Goal: Task Accomplishment & Management: Manage account settings

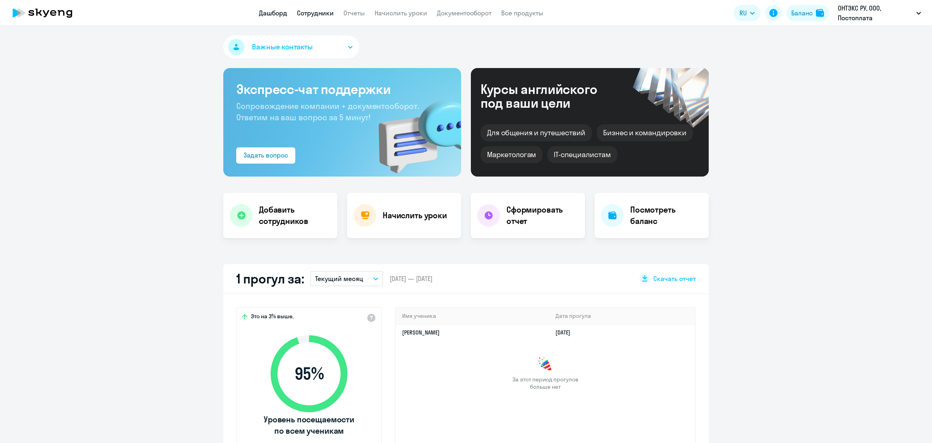
click at [317, 16] on link "Сотрудники" at bounding box center [315, 13] width 37 height 8
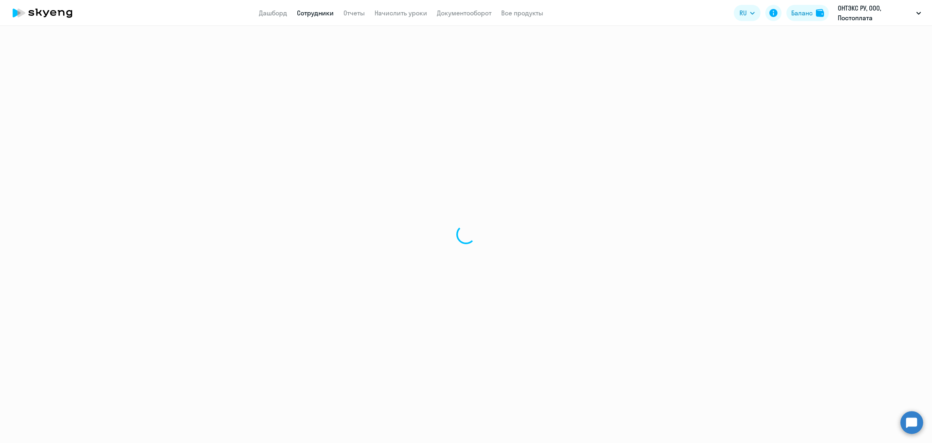
select select "30"
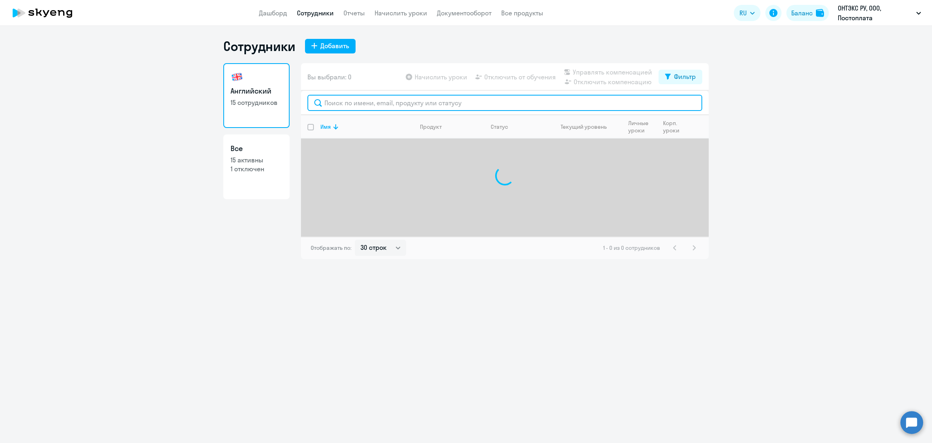
click at [359, 110] on input "text" at bounding box center [504, 103] width 395 height 16
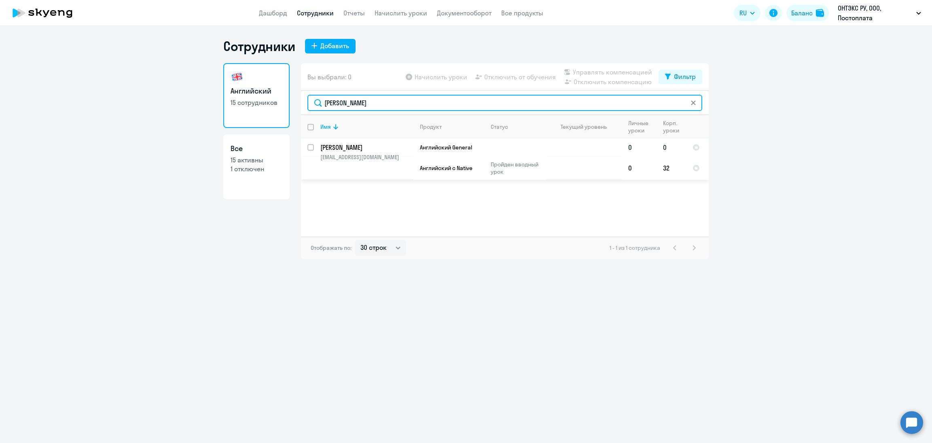
type input "[PERSON_NAME]"
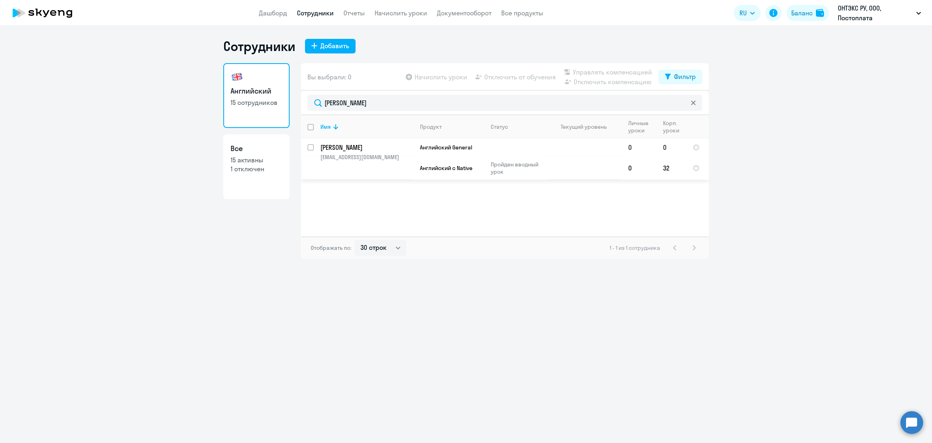
click at [371, 157] on p "[EMAIL_ADDRESS][DOMAIN_NAME]" at bounding box center [366, 156] width 93 height 7
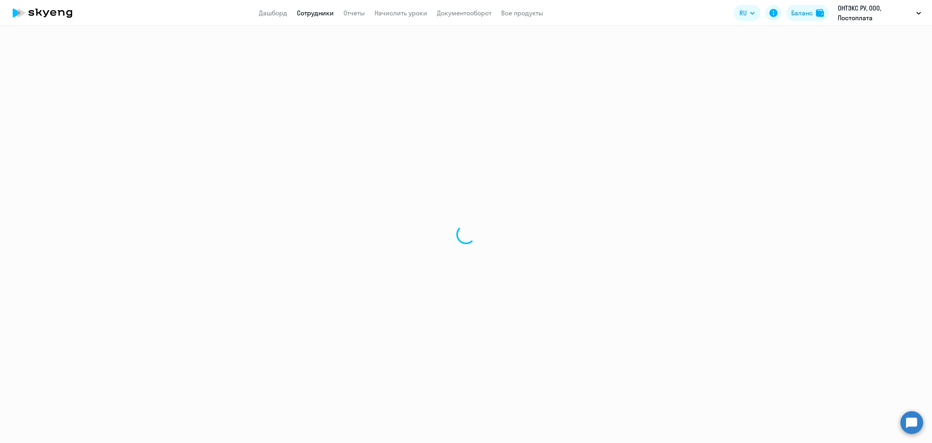
select select "english"
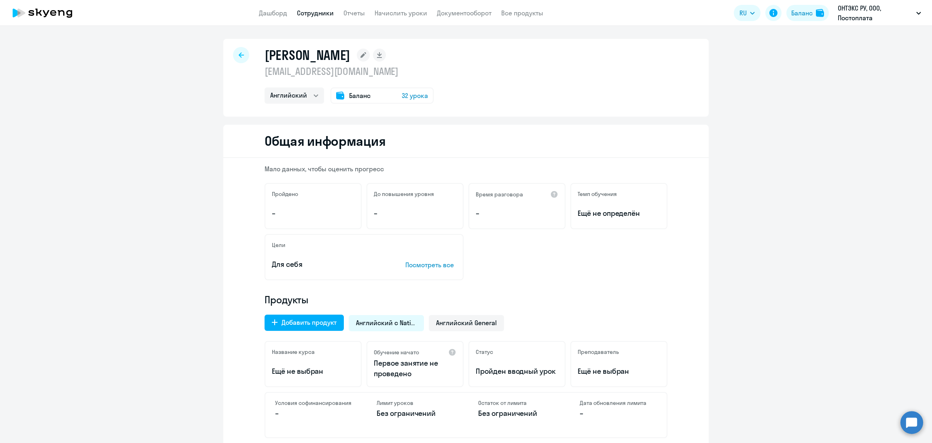
click at [463, 331] on div "Добавить продукт Английский с Native Английский General Название курса Ещё не в…" at bounding box center [466, 374] width 403 height 128
click at [463, 330] on div "Английский General" at bounding box center [466, 323] width 75 height 16
click at [452, 315] on div "Английский General" at bounding box center [466, 323] width 75 height 16
click at [470, 319] on span "Английский General" at bounding box center [466, 322] width 61 height 9
click at [369, 91] on div "Баланс 32 урока" at bounding box center [382, 95] width 103 height 16
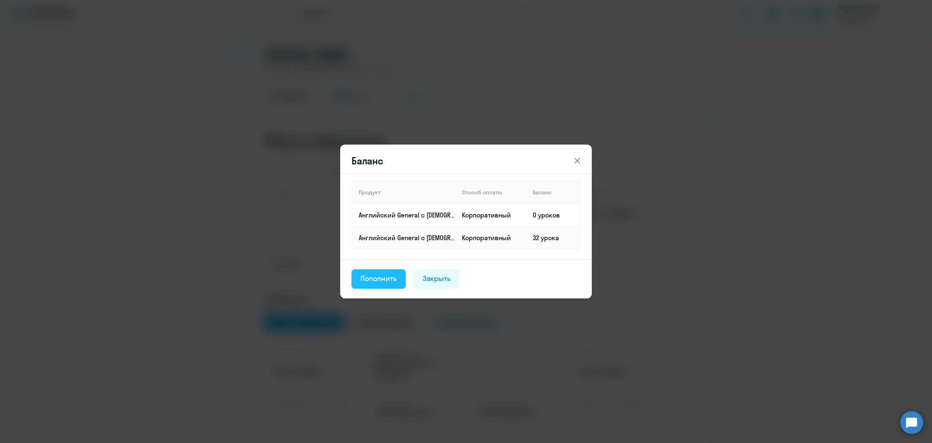
click at [378, 276] on div "Пополнить" at bounding box center [378, 278] width 36 height 11
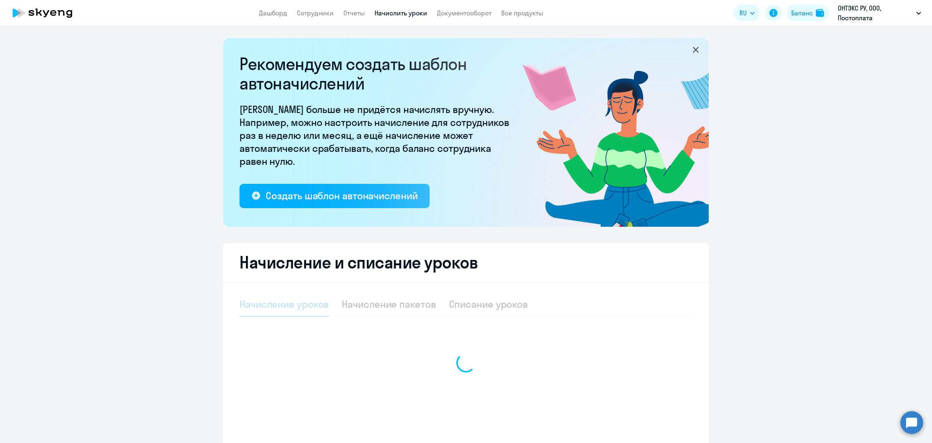
select select "10"
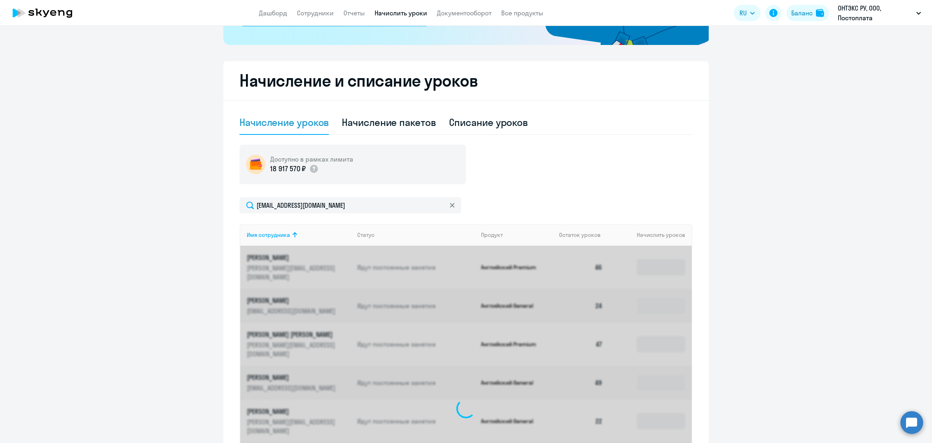
scroll to position [152, 0]
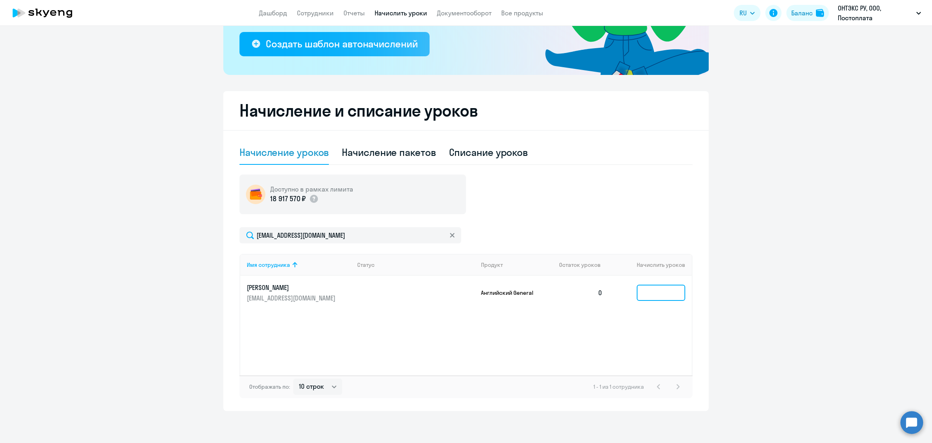
click at [649, 299] on input at bounding box center [661, 292] width 49 height 16
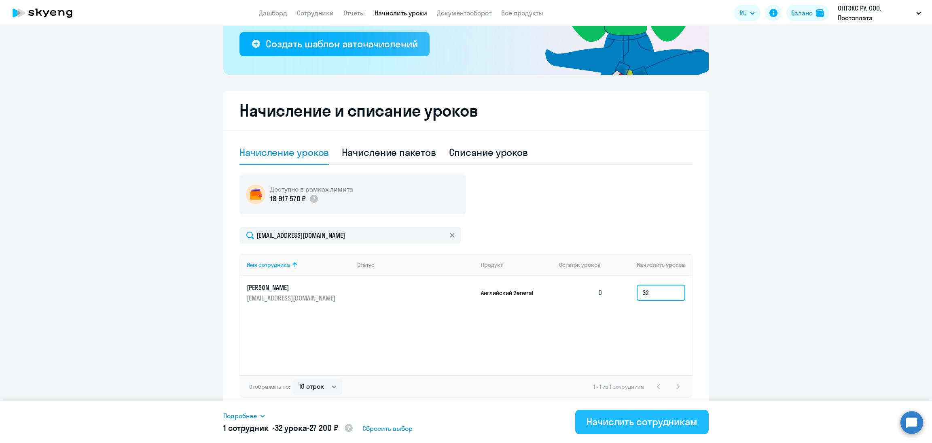
type input "32"
click at [633, 422] on div "Начислить сотрудникам" at bounding box center [642, 421] width 111 height 13
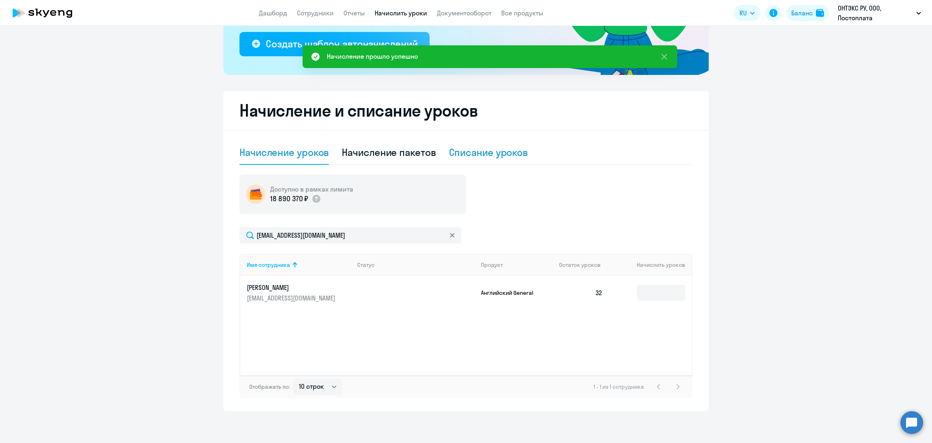
click at [493, 158] on div "Списание уроков" at bounding box center [488, 152] width 79 height 24
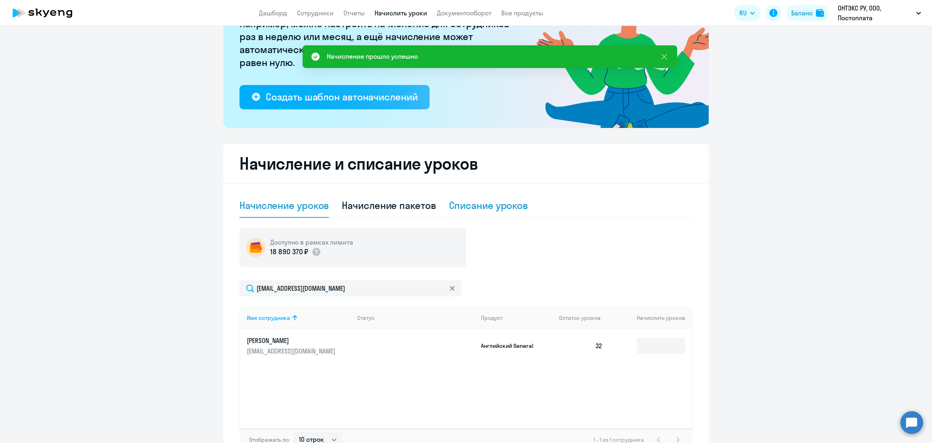
select select "10"
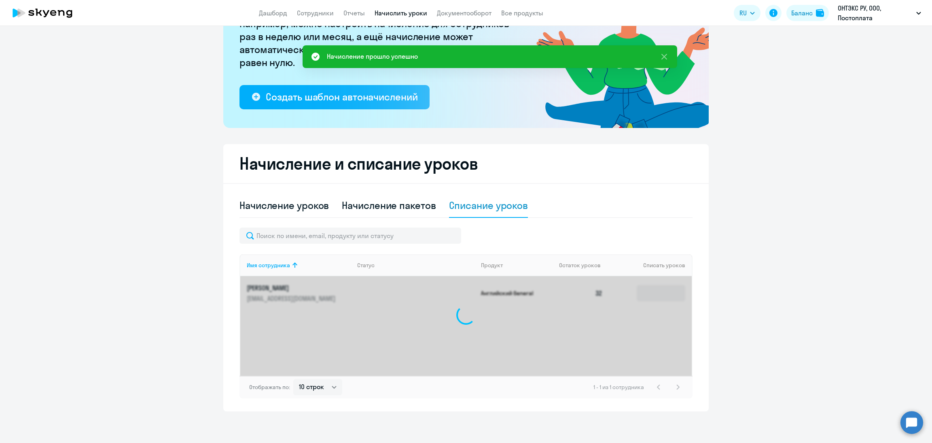
scroll to position [152, 0]
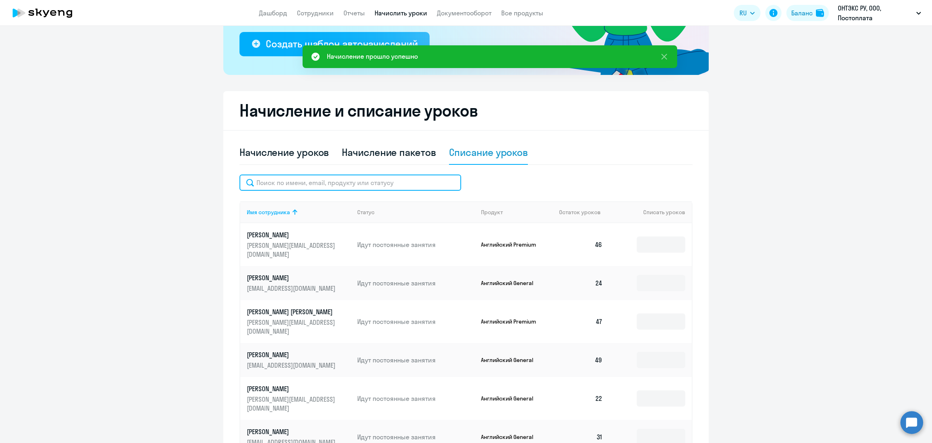
click at [341, 180] on input "text" at bounding box center [350, 182] width 222 height 16
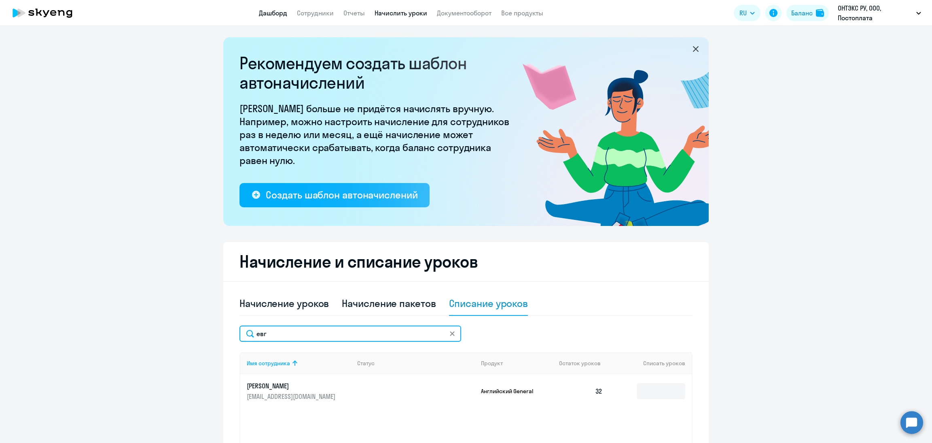
scroll to position [0, 0]
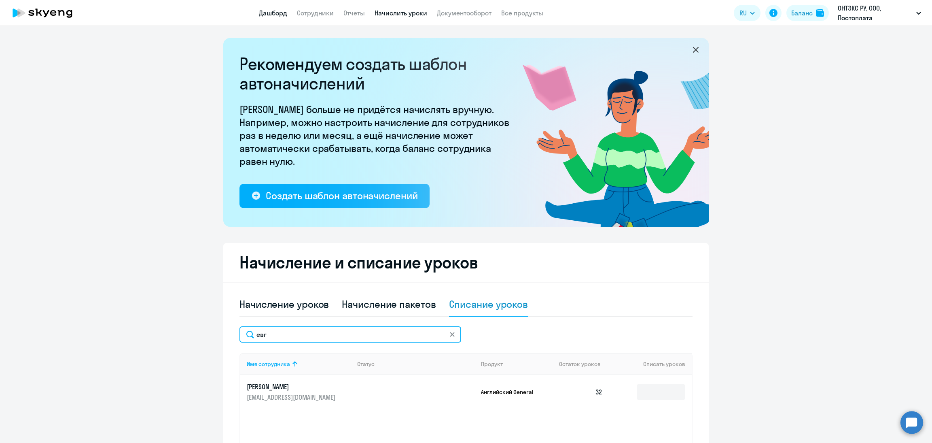
type input "евг"
click at [273, 16] on link "Дашборд" at bounding box center [273, 13] width 28 height 8
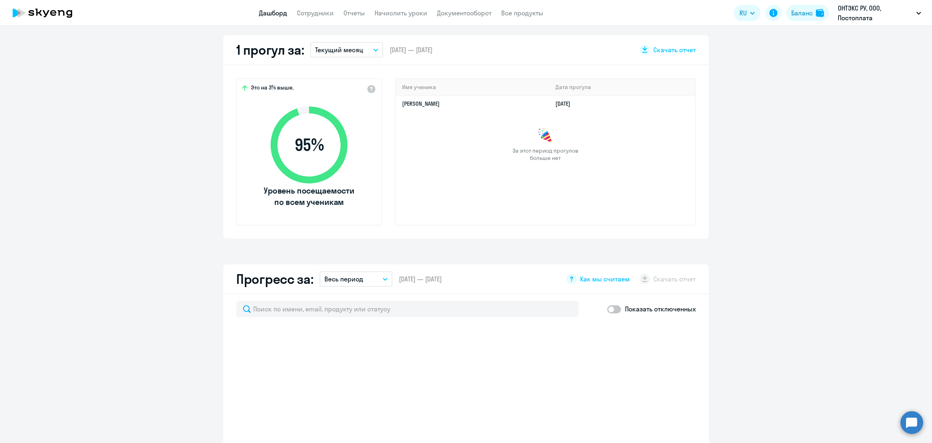
scroll to position [364, 0]
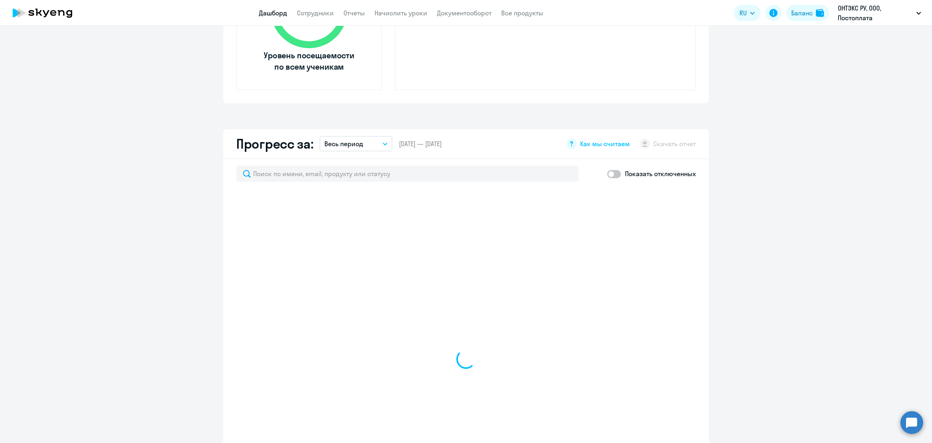
select select "30"
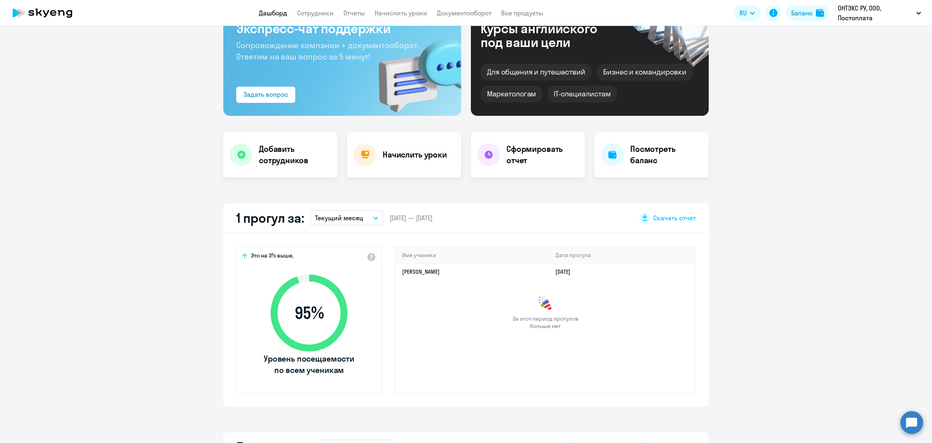
scroll to position [0, 0]
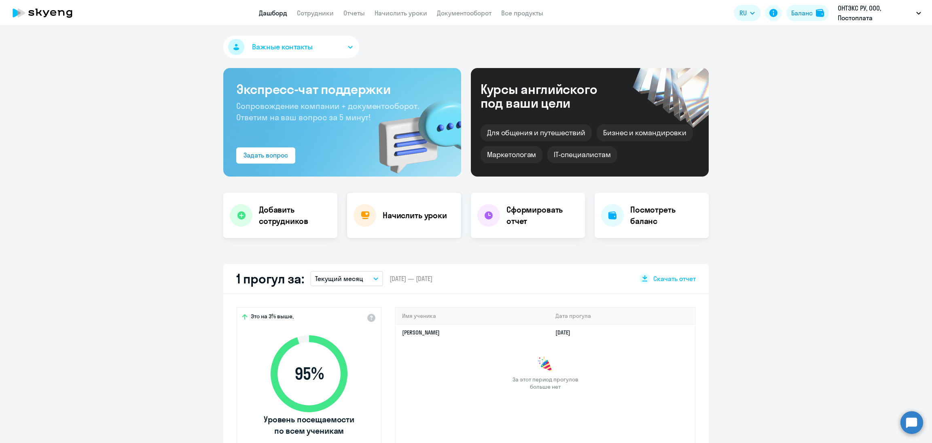
click at [405, 218] on h4 "Начислить уроки" at bounding box center [415, 215] width 64 height 11
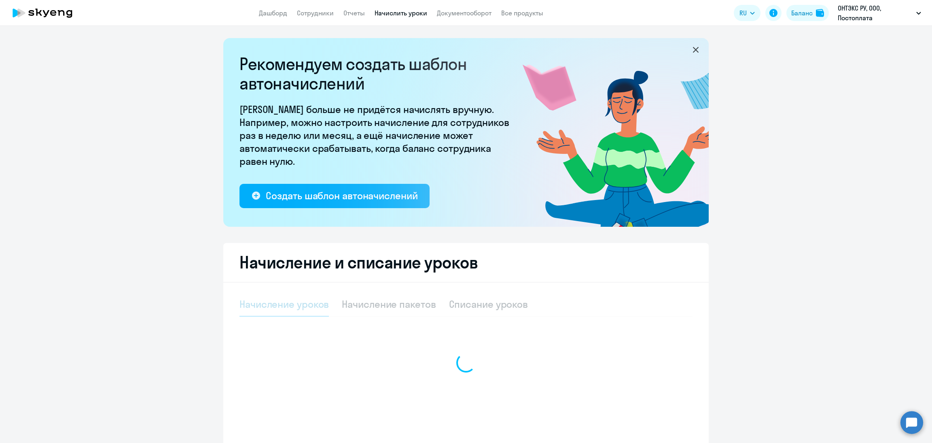
select select "10"
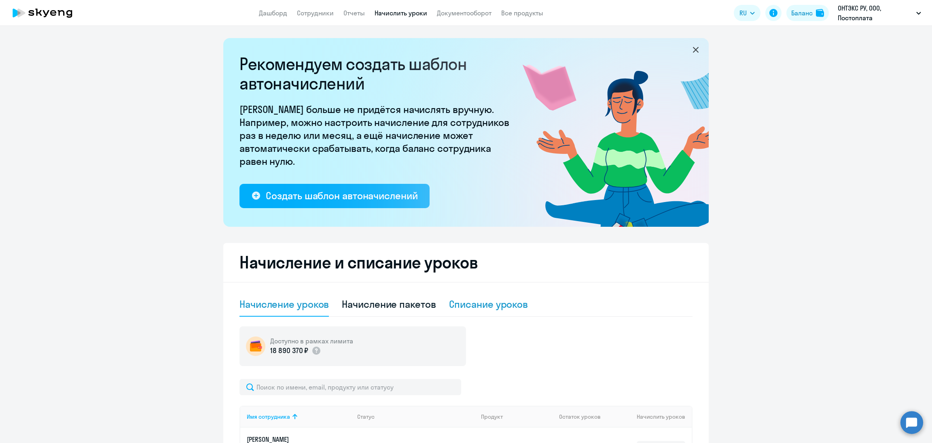
click at [473, 305] on div "Списание уроков" at bounding box center [488, 303] width 79 height 13
select select "10"
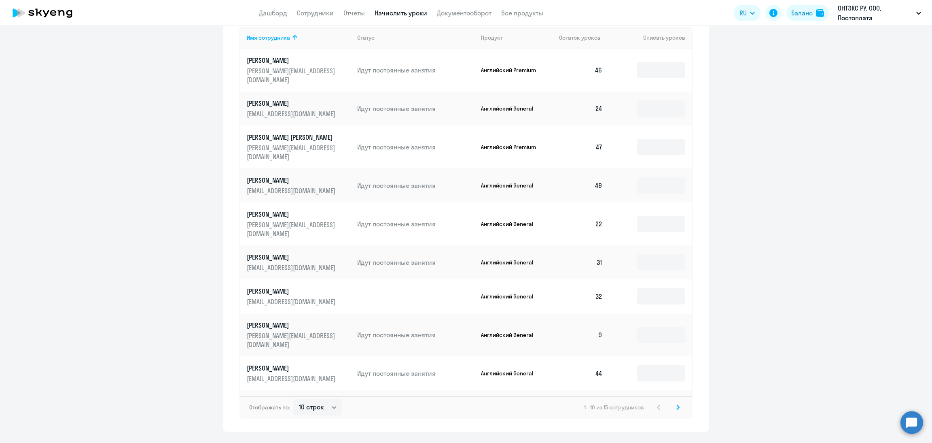
scroll to position [339, 0]
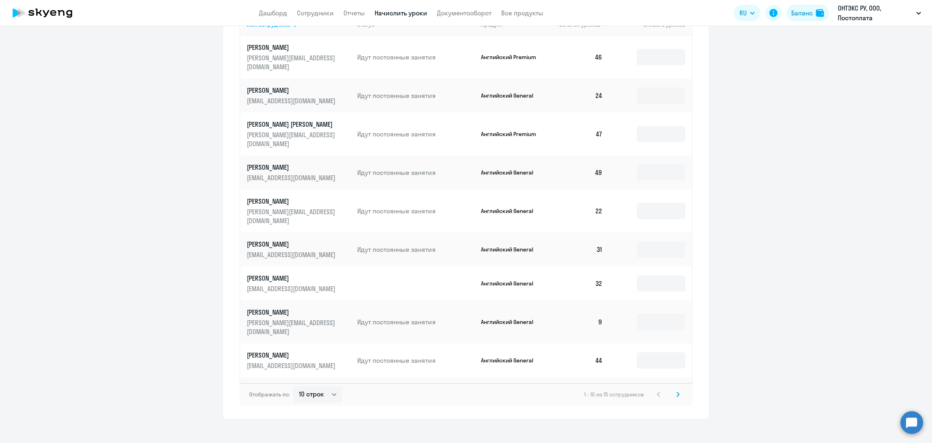
click at [677, 389] on svg-icon at bounding box center [678, 394] width 10 height 10
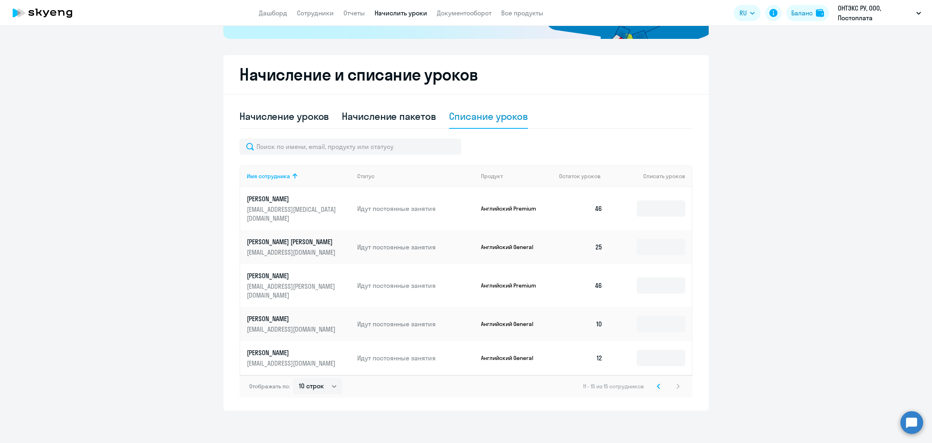
scroll to position [169, 0]
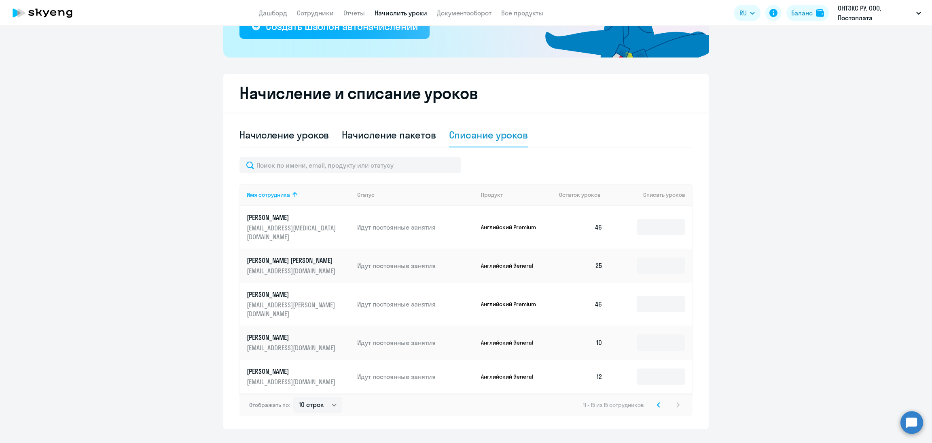
click at [661, 400] on div "11 - 15 из 15 сотрудников" at bounding box center [633, 405] width 100 height 10
click at [656, 400] on svg-icon at bounding box center [659, 405] width 10 height 10
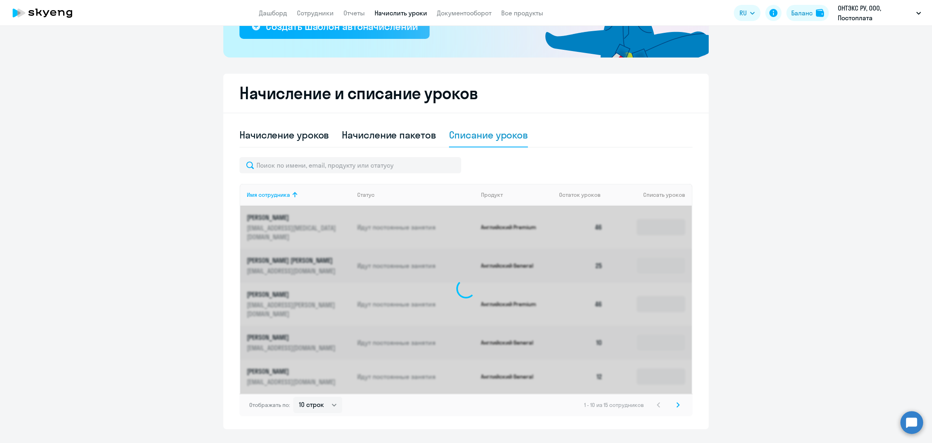
scroll to position [339, 0]
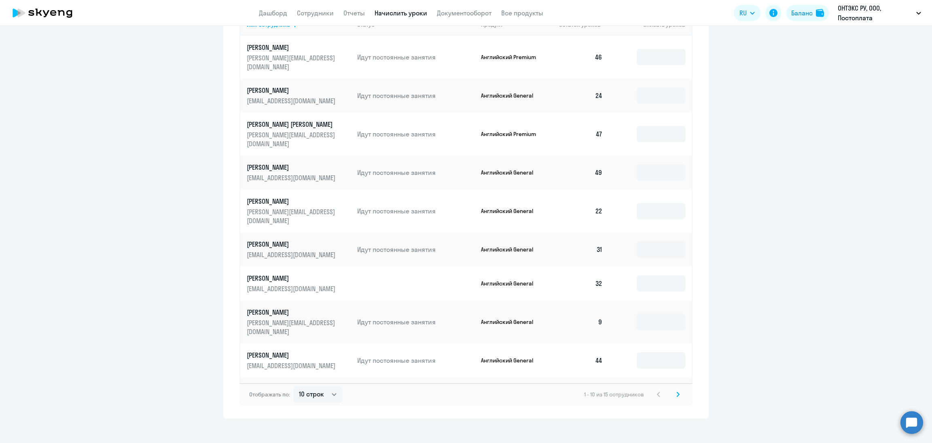
click at [655, 389] on div "1 - 10 из 15 сотрудников" at bounding box center [633, 394] width 99 height 10
click at [656, 389] on div "1 - 10 из 15 сотрудников" at bounding box center [633, 394] width 99 height 10
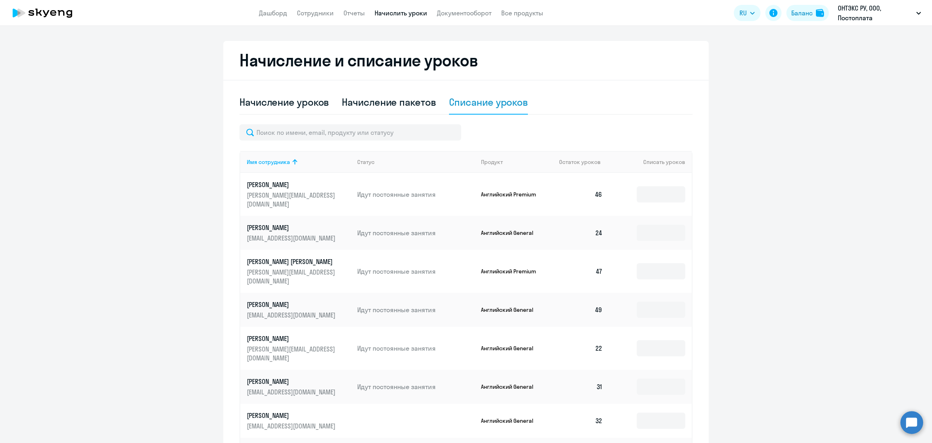
scroll to position [157, 0]
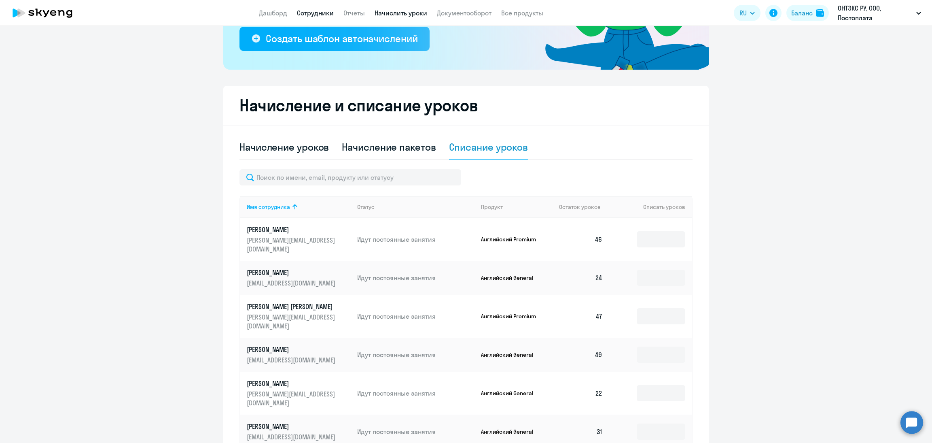
click at [321, 13] on link "Сотрудники" at bounding box center [315, 13] width 37 height 8
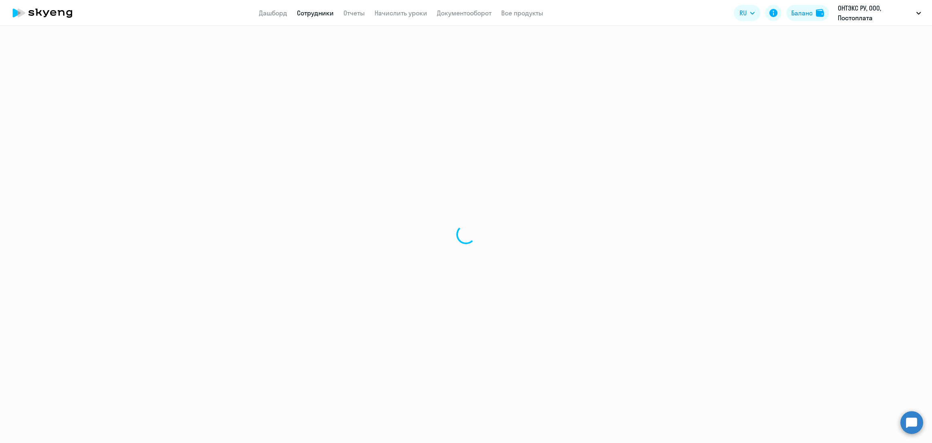
select select "30"
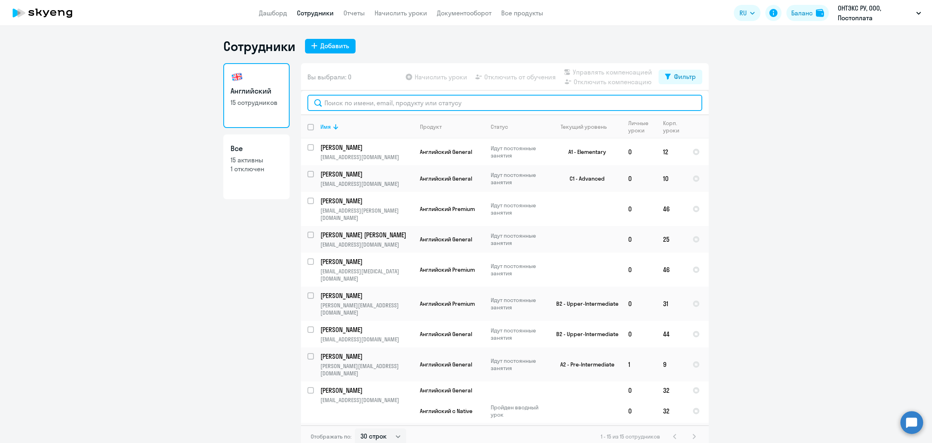
click at [404, 110] on input "text" at bounding box center [504, 103] width 395 height 16
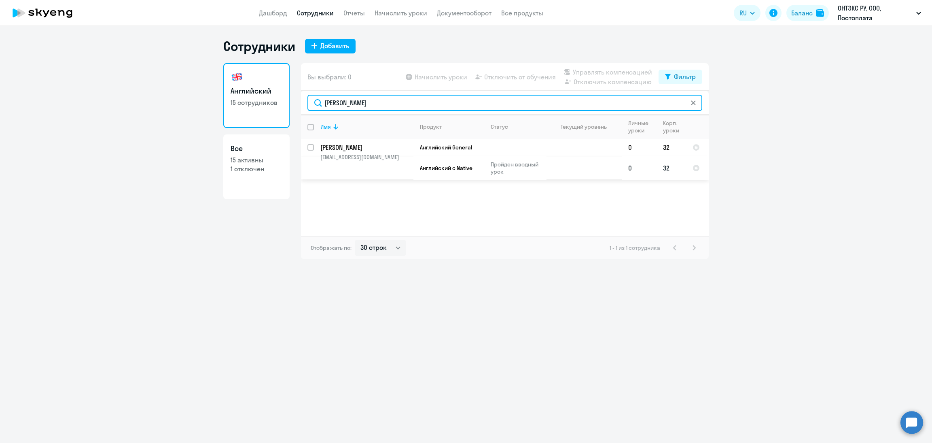
type input "[PERSON_NAME]"
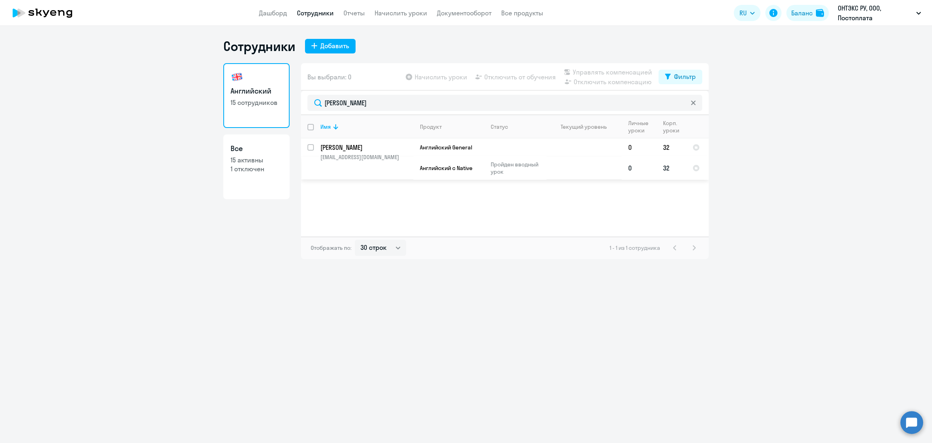
click at [697, 157] on td at bounding box center [697, 167] width 23 height 23
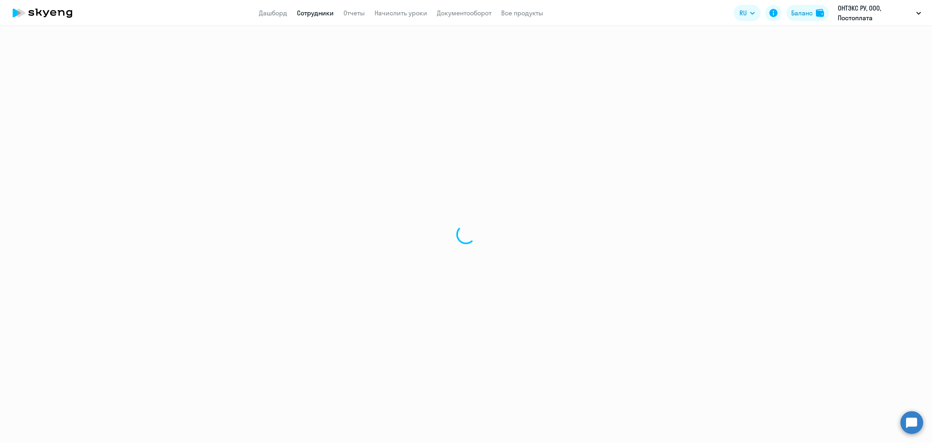
select select "english"
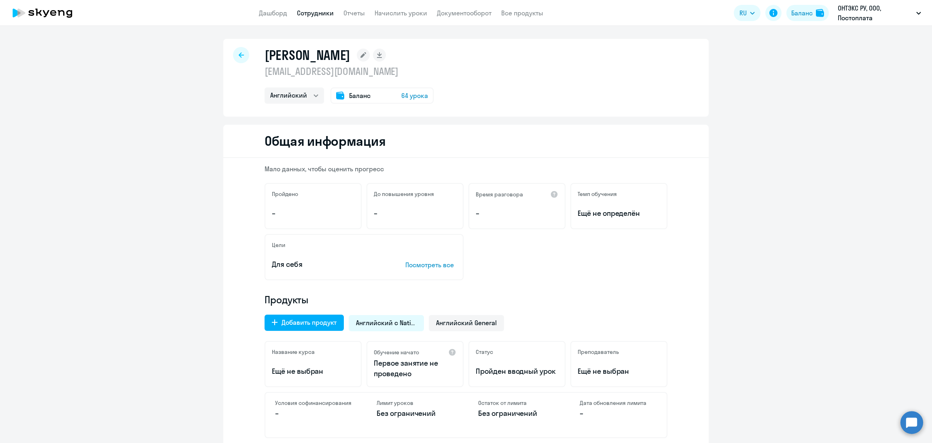
click at [392, 328] on div "Английский с Native" at bounding box center [386, 323] width 75 height 16
click at [397, 322] on span "Английский с Native" at bounding box center [386, 322] width 61 height 9
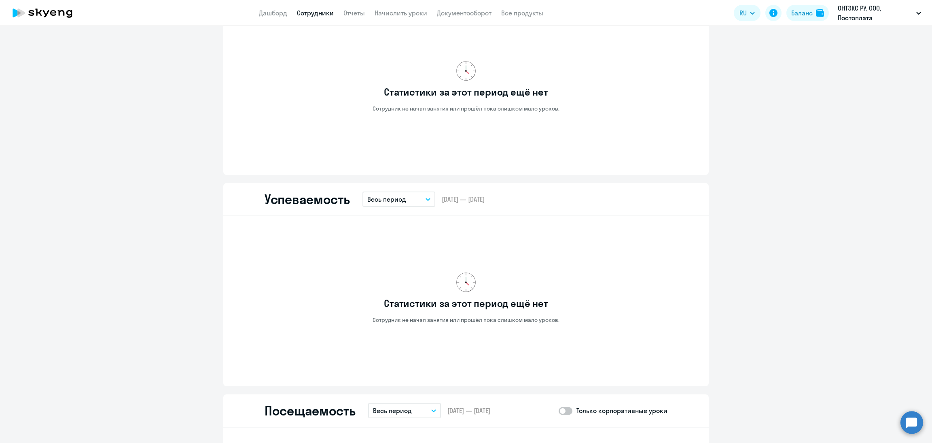
scroll to position [485, 0]
